Goal: Navigation & Orientation: Find specific page/section

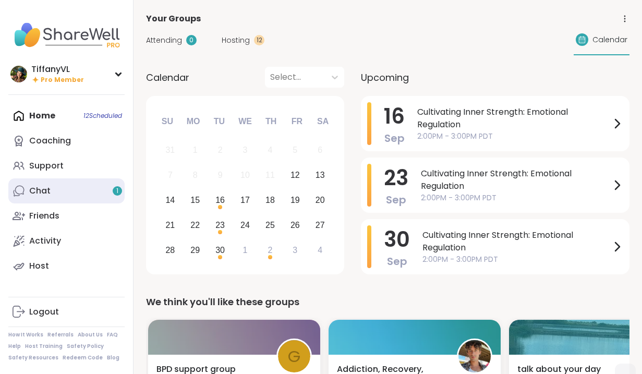
click at [79, 192] on link "Chat 1" at bounding box center [66, 190] width 116 height 25
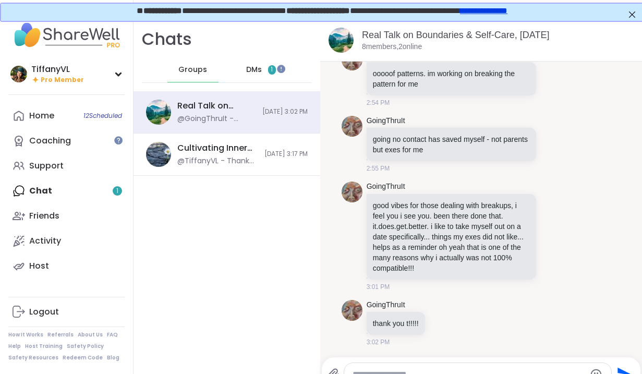
click at [251, 68] on span "DMs" at bounding box center [254, 70] width 16 height 10
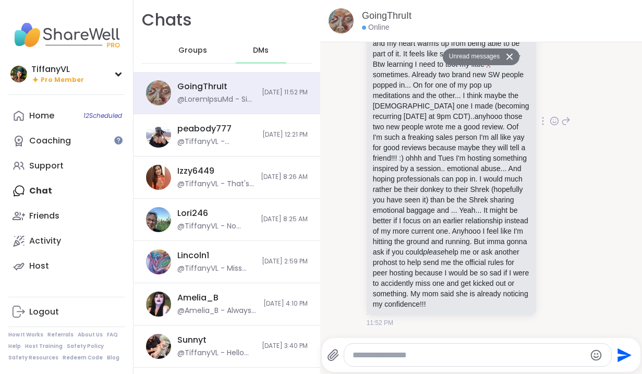
scroll to position [955, 0]
click at [44, 263] on div "Host" at bounding box center [39, 265] width 20 height 11
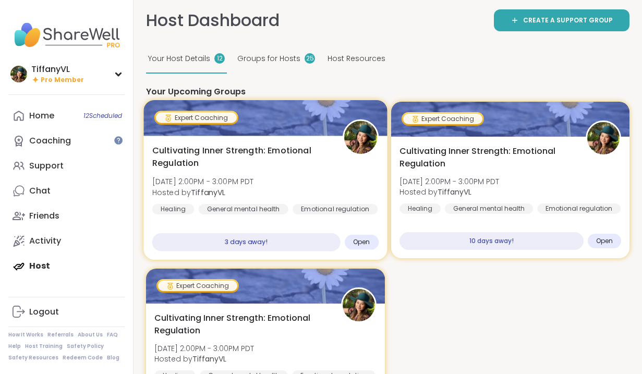
scroll to position [24, 0]
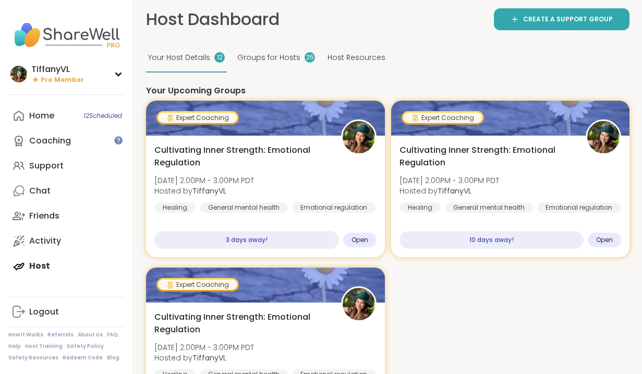
click at [344, 56] on span "Host Resources" at bounding box center [357, 57] width 58 height 11
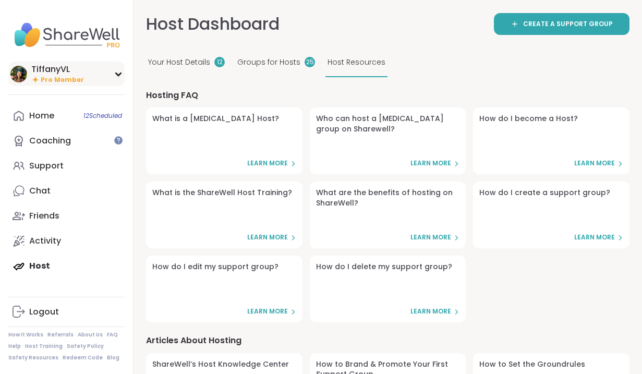
click at [82, 79] on div "TiffanyVL Pro Member" at bounding box center [66, 74] width 116 height 25
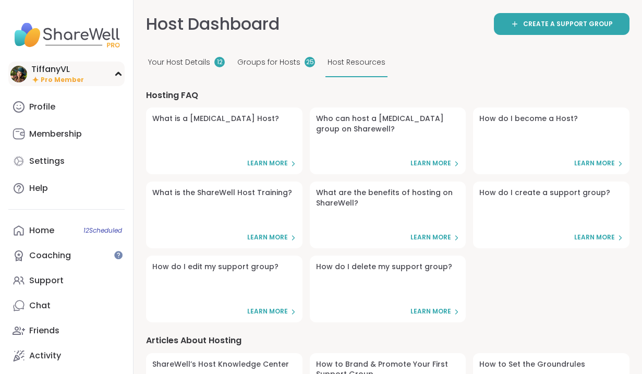
click at [65, 71] on div "TiffanyVL" at bounding box center [57, 69] width 53 height 11
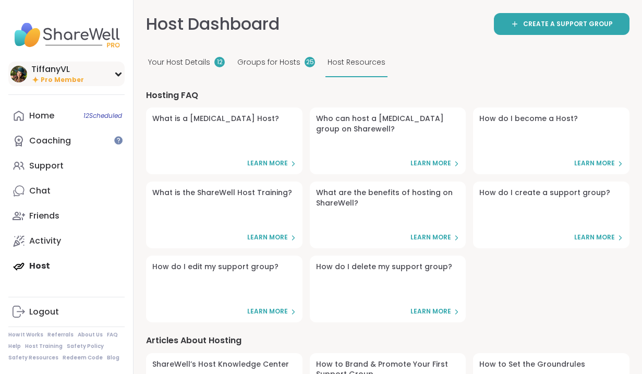
click at [58, 82] on span "Pro Member" at bounding box center [62, 80] width 43 height 9
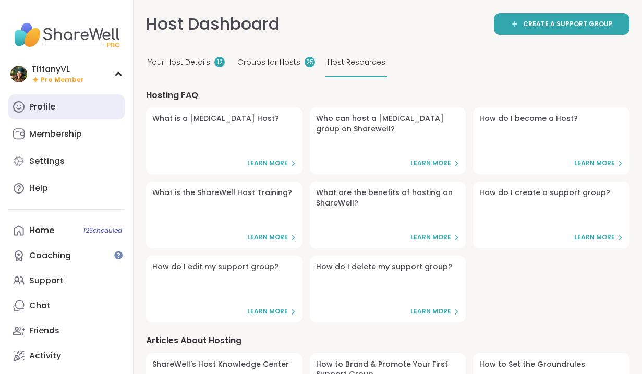
click at [52, 110] on div "Profile" at bounding box center [42, 106] width 26 height 11
